Goal: Task Accomplishment & Management: Use online tool/utility

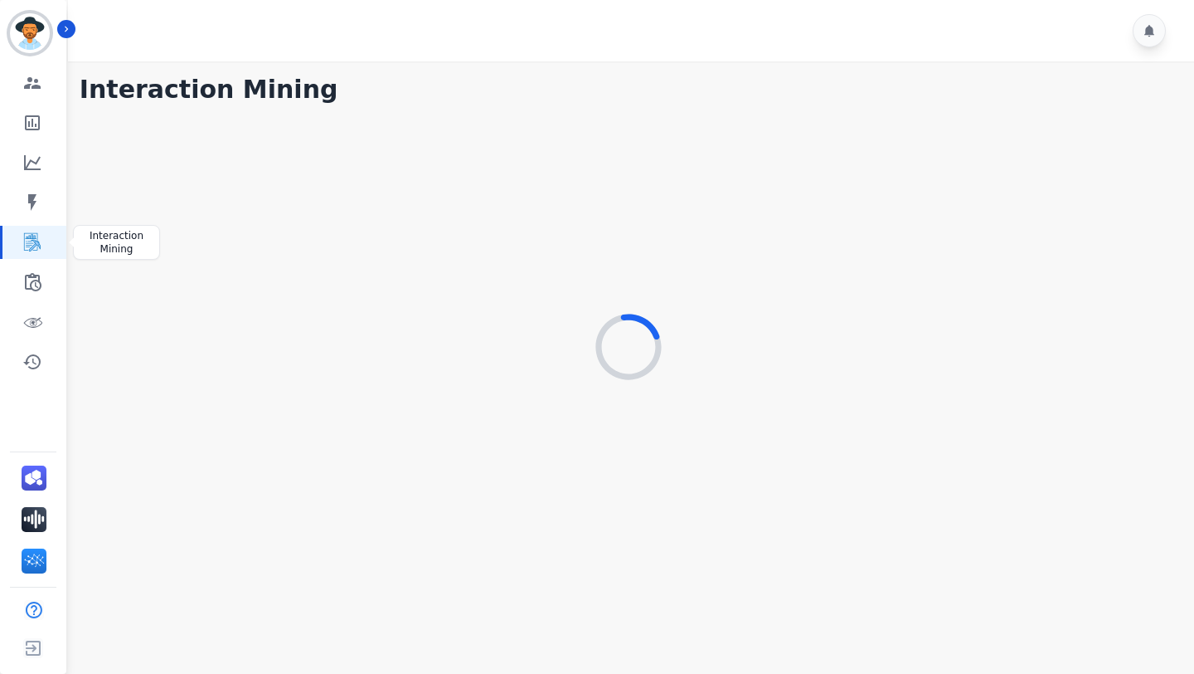
click at [30, 245] on icon "Sidebar" at bounding box center [32, 242] width 17 height 18
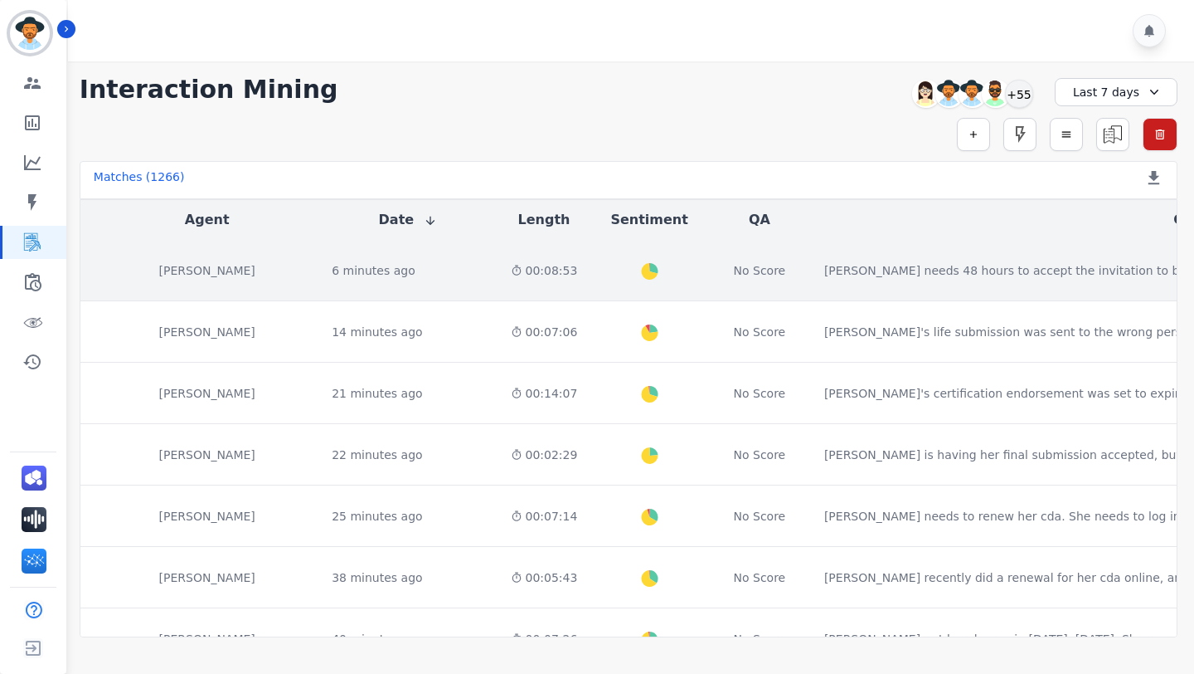
scroll to position [0, 304]
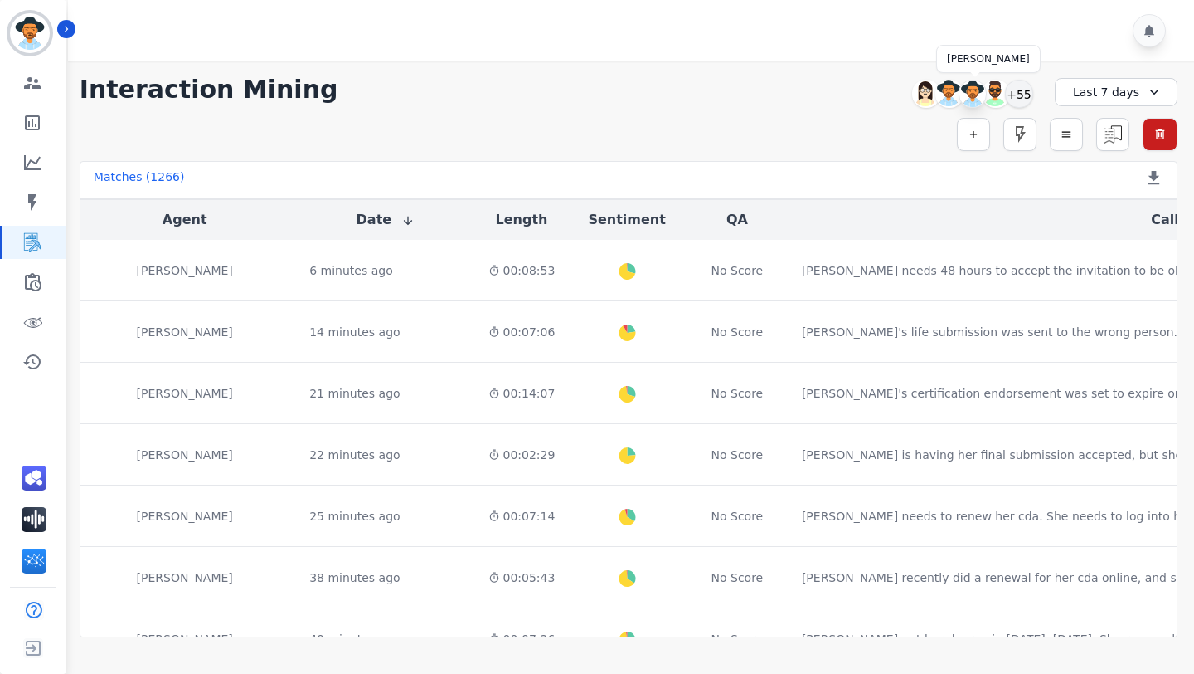
click at [971, 100] on img at bounding box center [973, 93] width 27 height 27
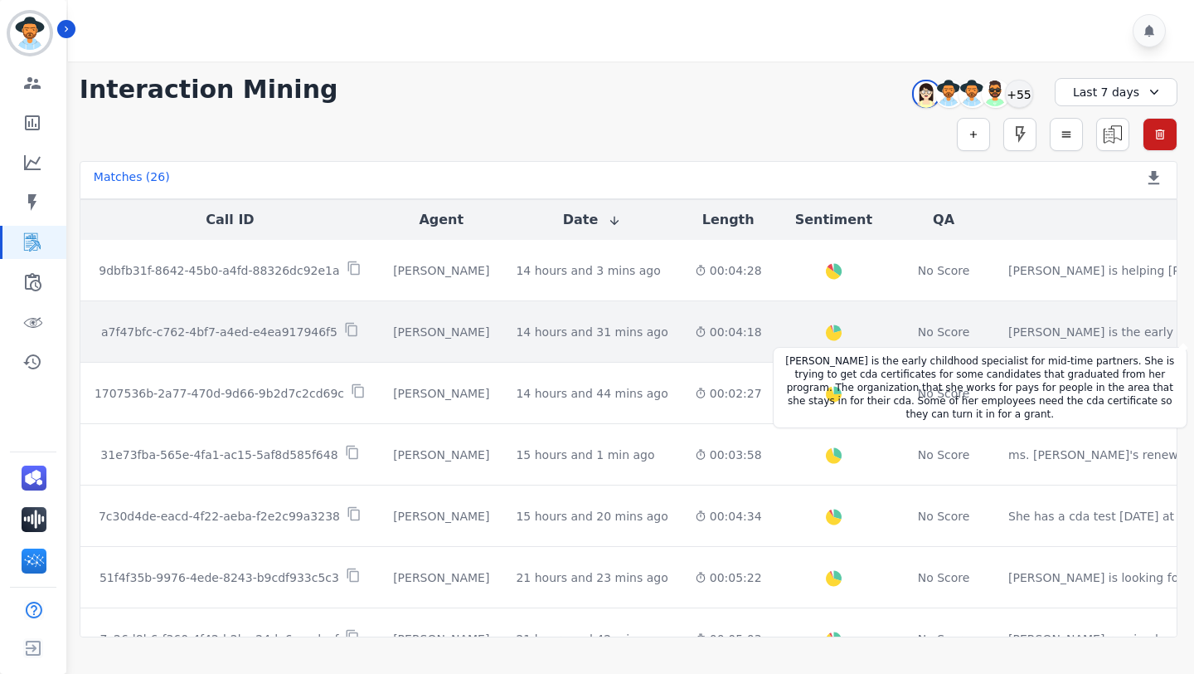
scroll to position [0, 373]
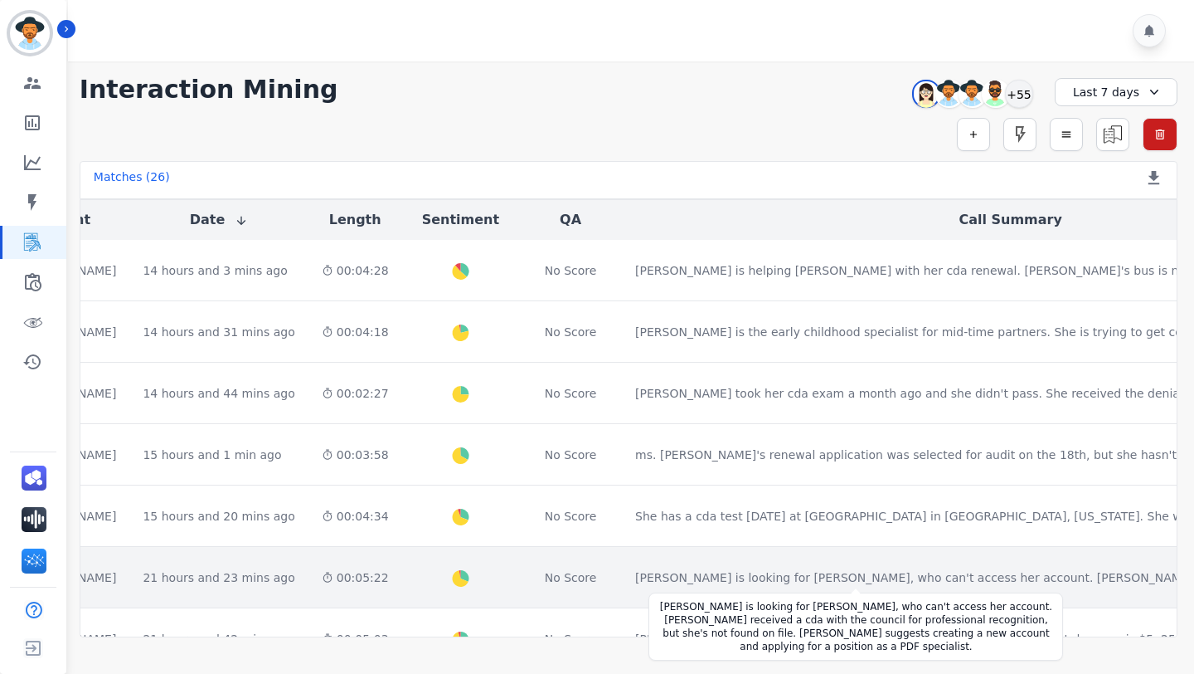
click at [845, 573] on div "[PERSON_NAME] is looking for [PERSON_NAME], who can't access her account. [PERS…" at bounding box center [1010, 577] width 751 height 17
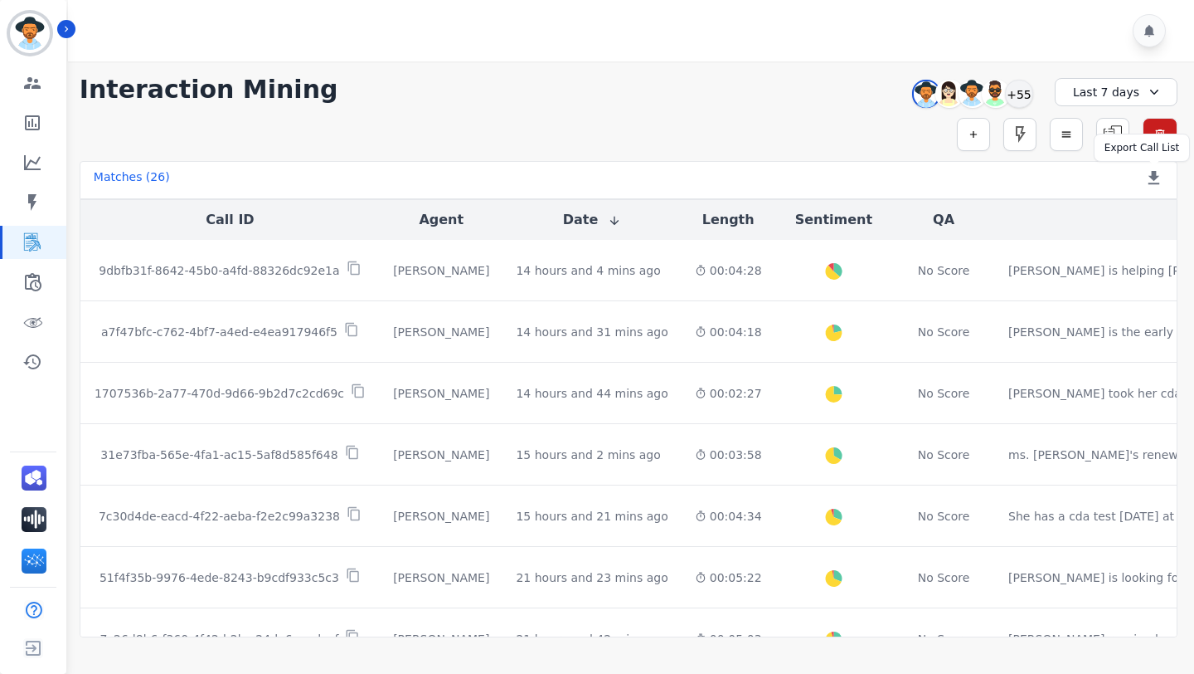
click at [1157, 187] on div at bounding box center [1154, 179] width 19 height 23
click at [1157, 185] on icon at bounding box center [1154, 177] width 19 height 19
